Goal: Find specific page/section: Find specific page/section

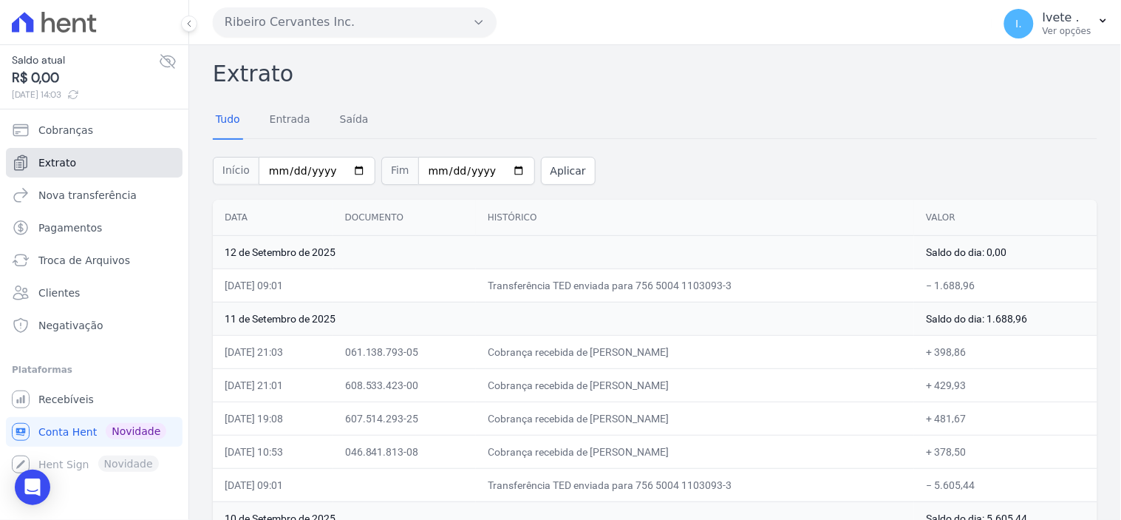
click at [56, 160] on span "Extrato" at bounding box center [57, 162] width 38 height 15
click at [42, 161] on span "Extrato" at bounding box center [57, 162] width 38 height 15
click at [61, 158] on span "Extrato" at bounding box center [57, 162] width 38 height 15
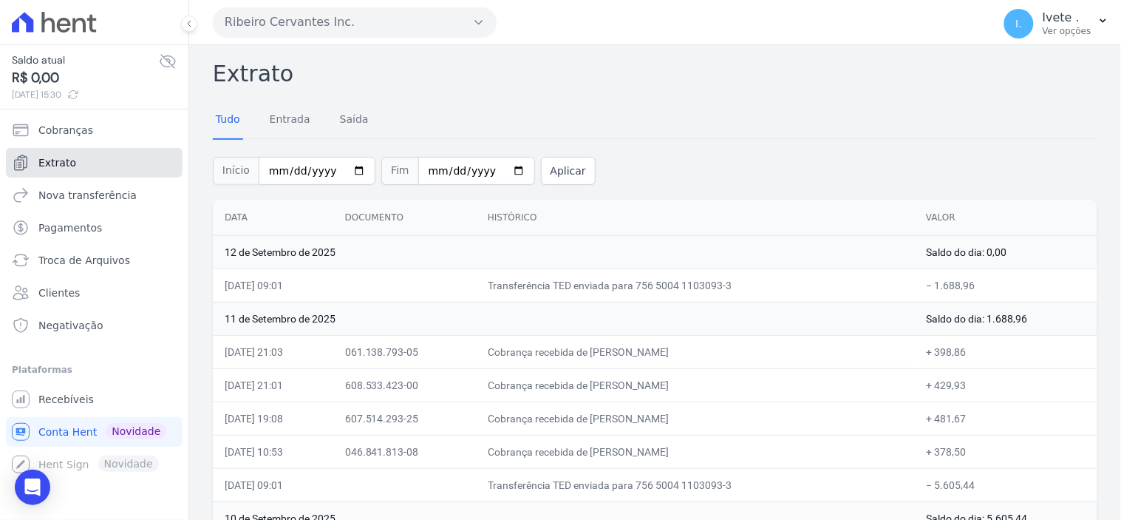
click at [75, 160] on link "Extrato" at bounding box center [94, 163] width 177 height 30
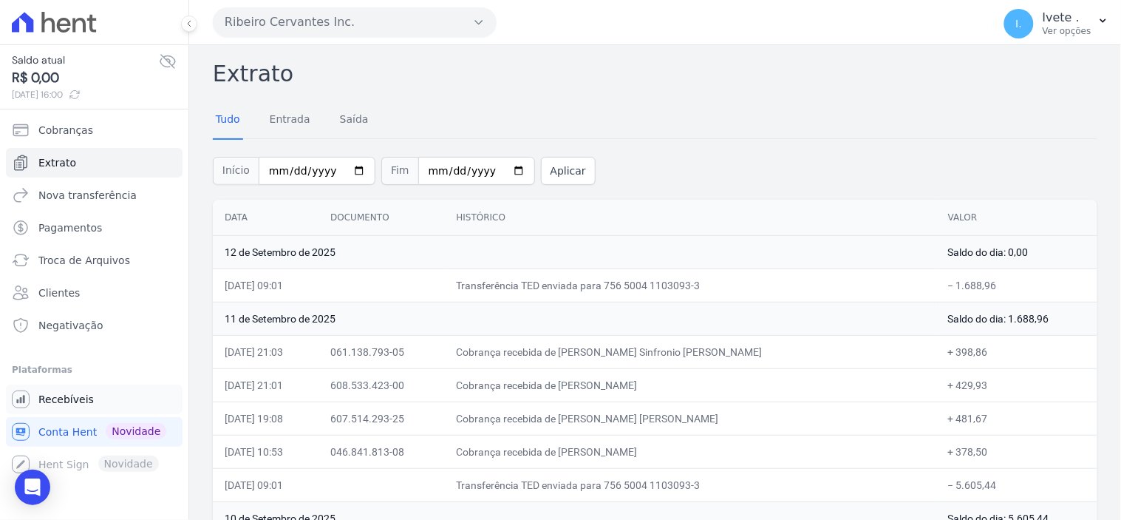
click at [63, 399] on span "Recebíveis" at bounding box center [65, 399] width 55 height 15
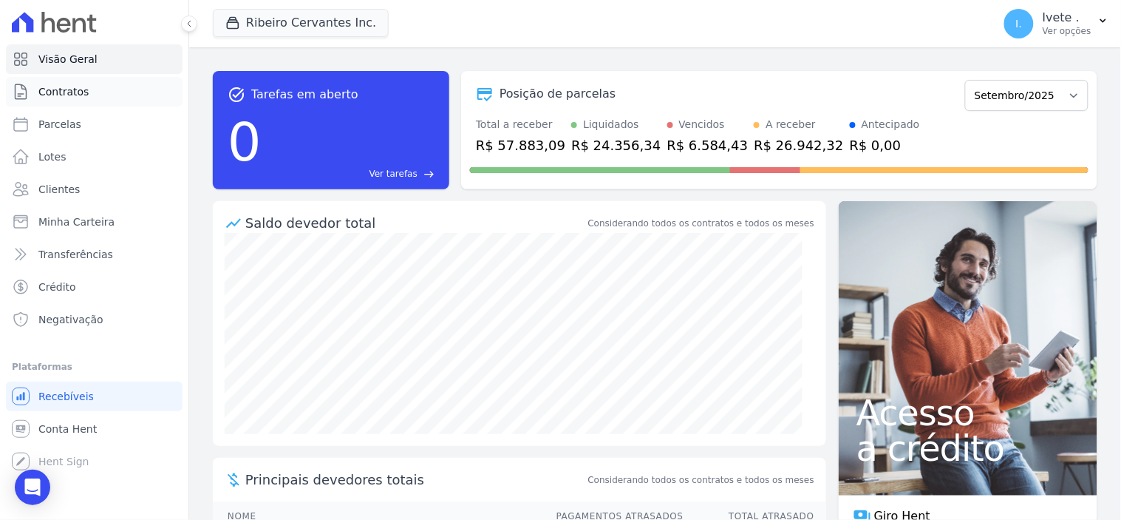
click at [80, 92] on span "Contratos" at bounding box center [63, 91] width 50 height 15
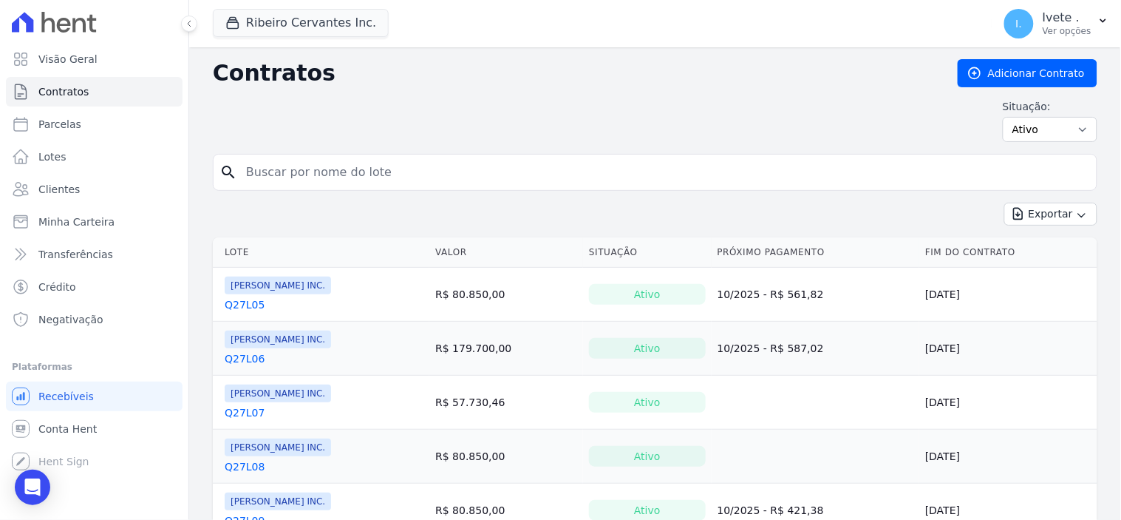
click at [329, 187] on input "search" at bounding box center [664, 172] width 854 height 30
type input "q28l28"
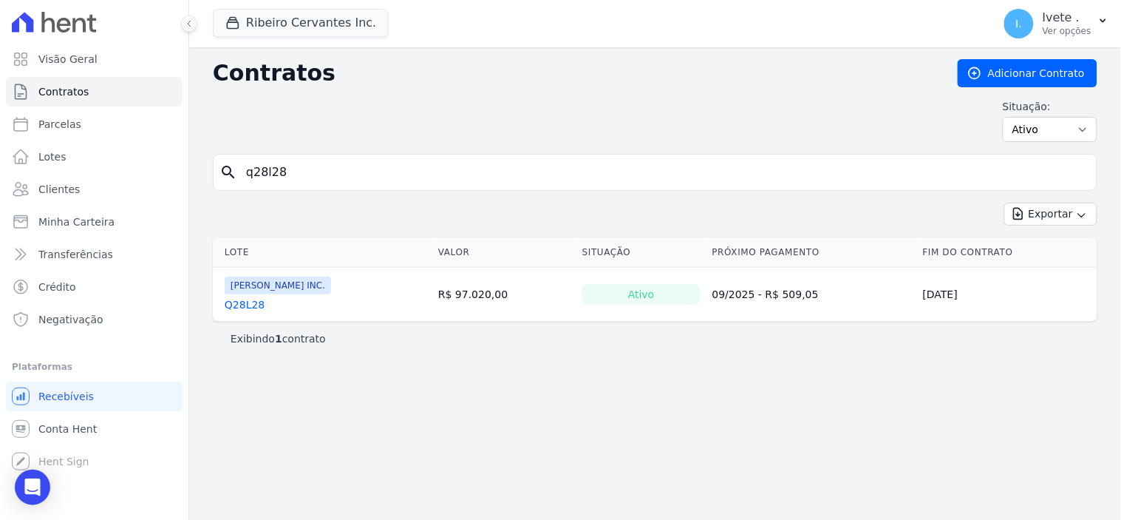
click at [246, 300] on link "Q28L28" at bounding box center [245, 304] width 40 height 15
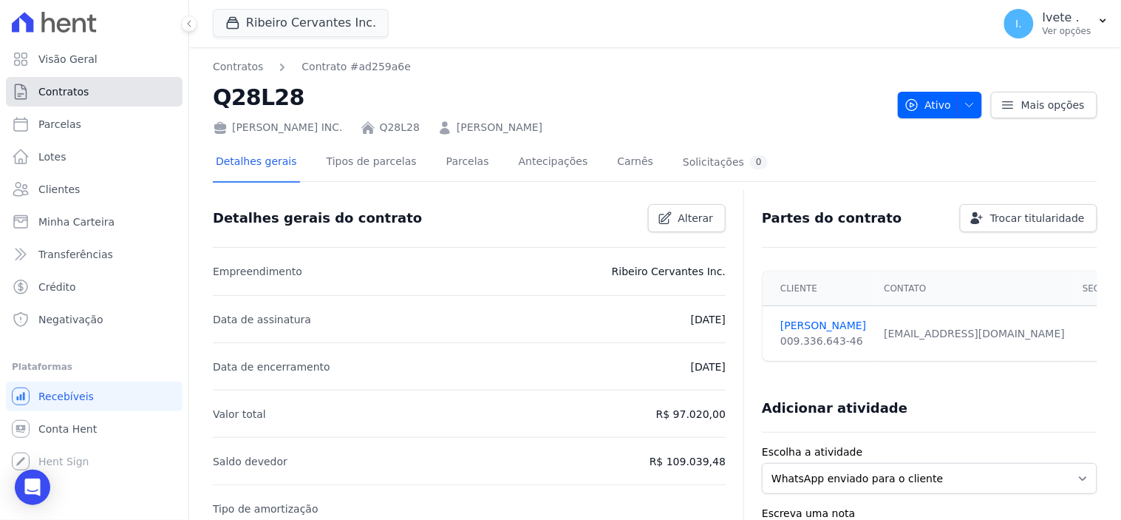
click at [93, 93] on link "Contratos" at bounding box center [94, 92] width 177 height 30
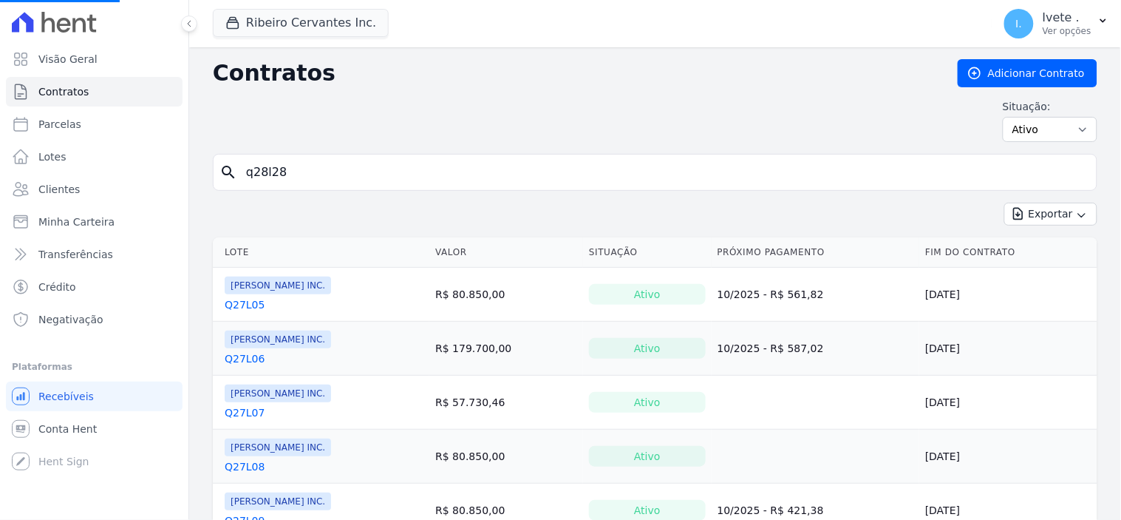
click at [296, 177] on input "q28l28" at bounding box center [664, 172] width 854 height 30
click at [296, 177] on input "search" at bounding box center [664, 172] width 854 height 30
type input "q28l08"
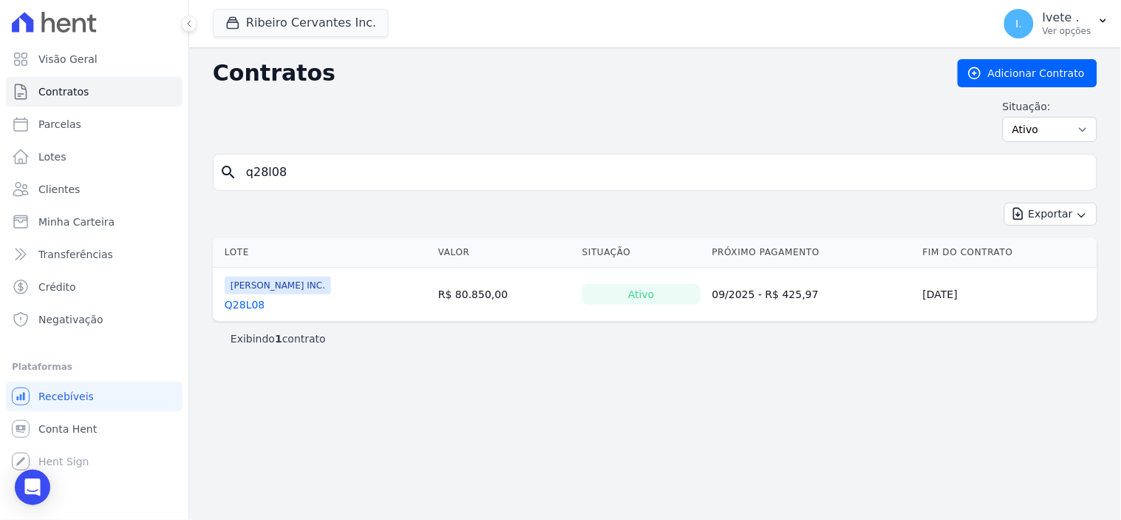
click at [246, 304] on link "Q28L08" at bounding box center [245, 304] width 40 height 15
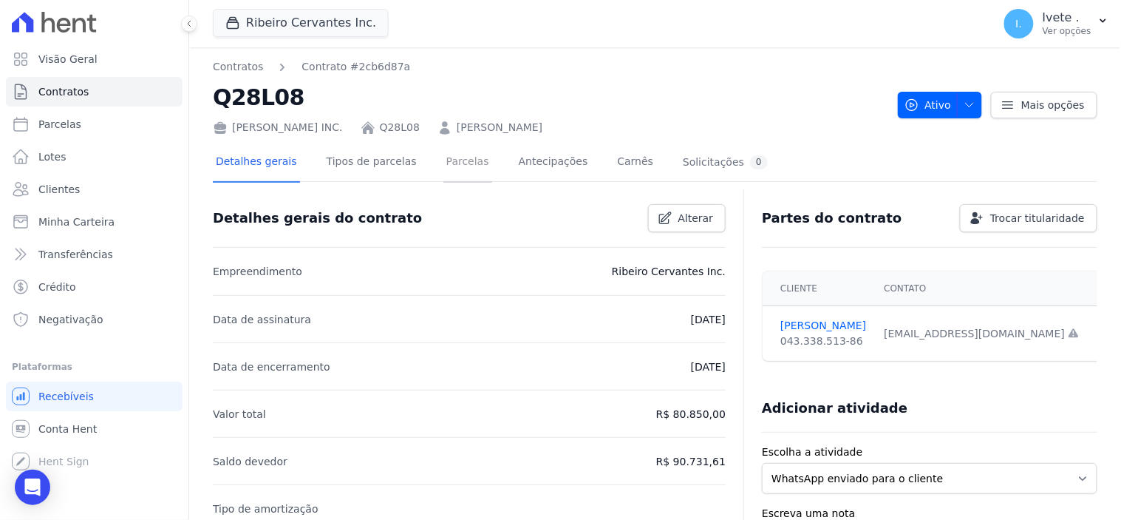
click at [443, 161] on link "Parcelas" at bounding box center [467, 162] width 49 height 39
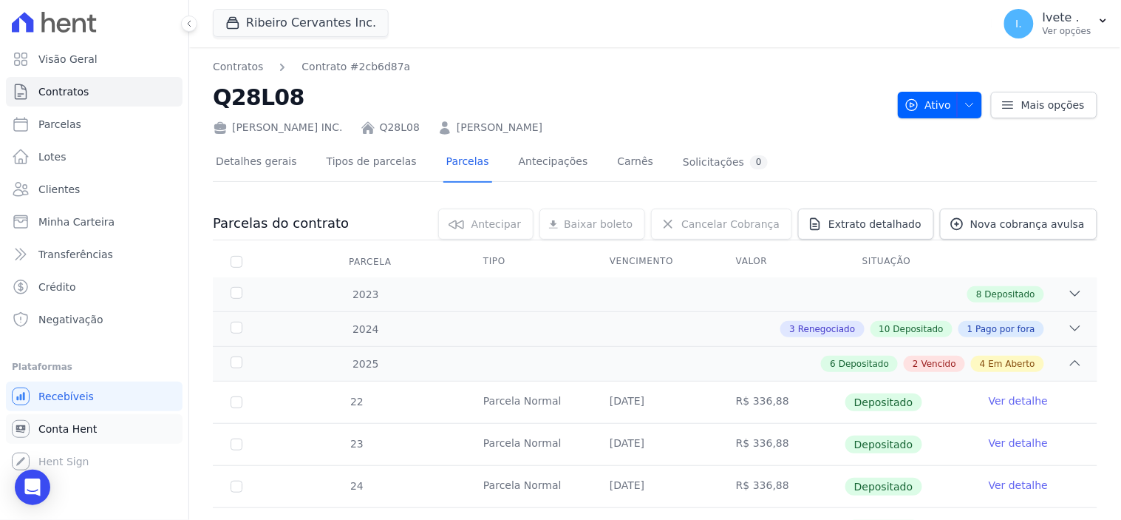
click at [58, 429] on span "Conta Hent" at bounding box center [67, 428] width 58 height 15
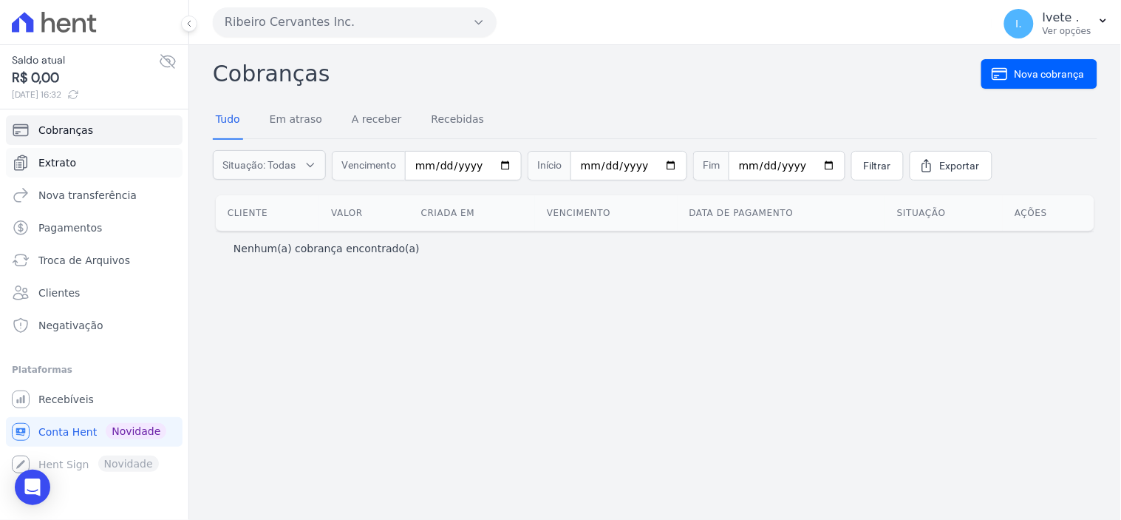
click at [61, 158] on span "Extrato" at bounding box center [57, 162] width 38 height 15
